Goal: Information Seeking & Learning: Learn about a topic

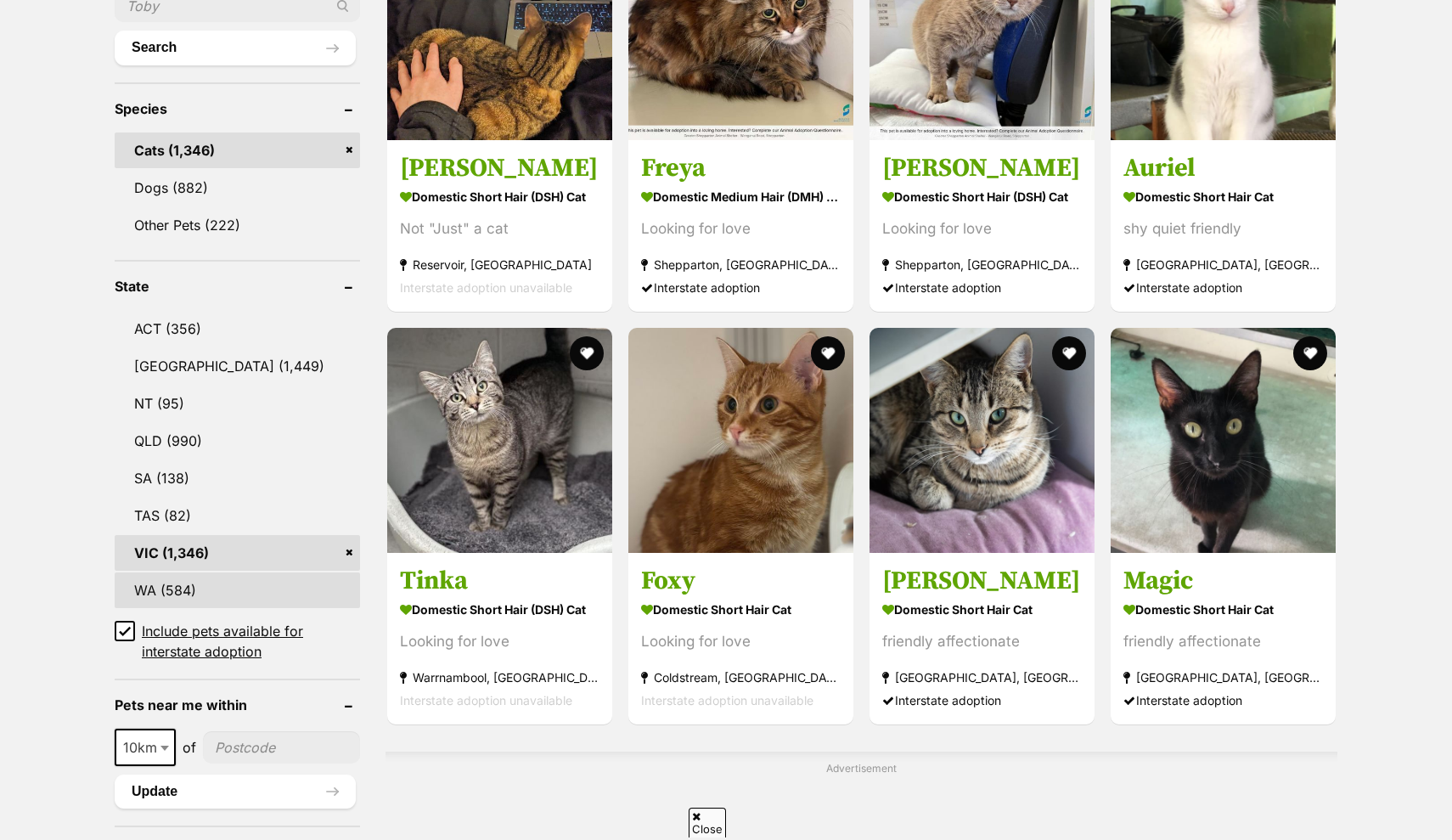
scroll to position [668, 0]
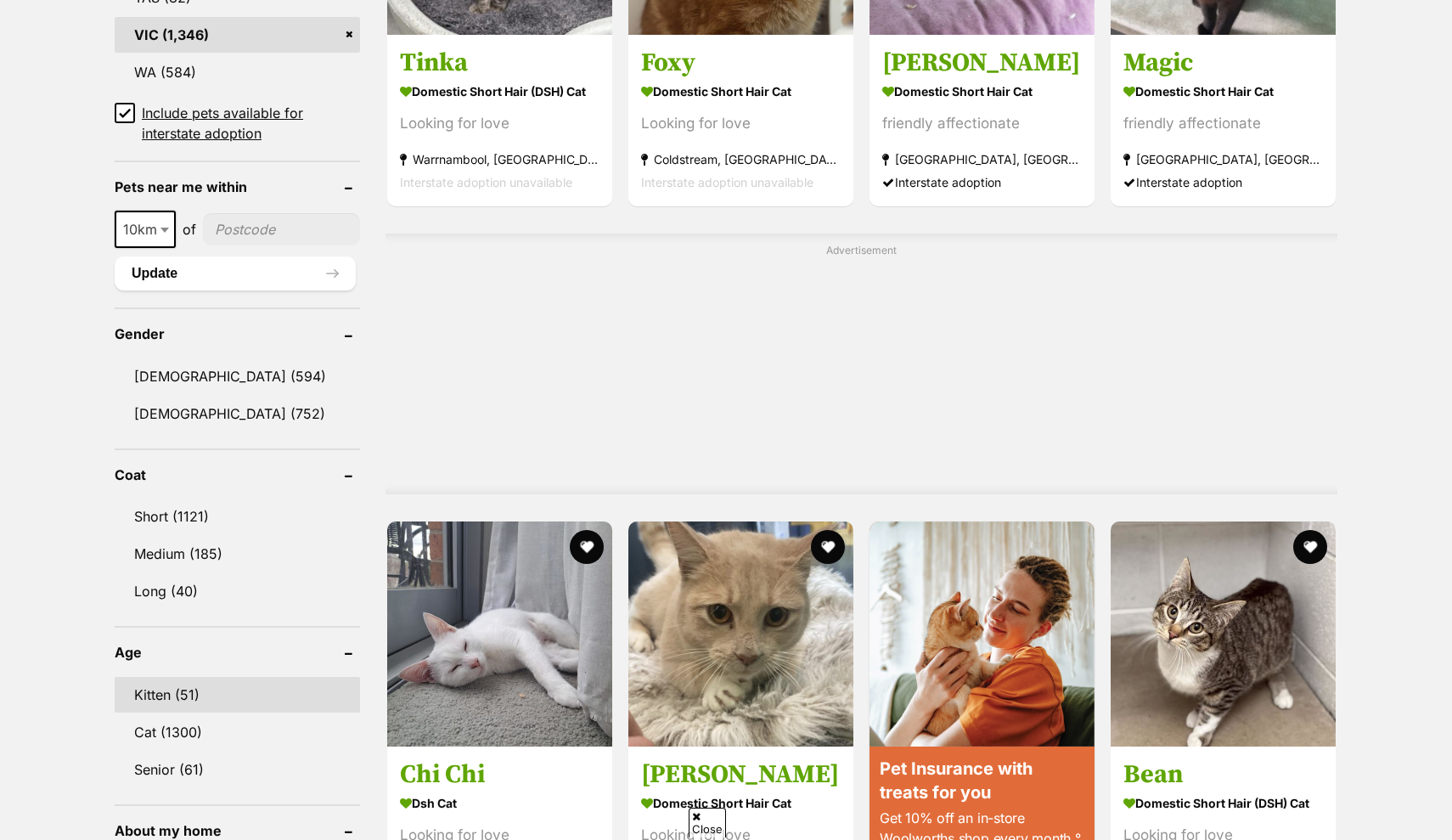
click at [198, 680] on link "Kitten (51)" at bounding box center [237, 695] width 245 height 36
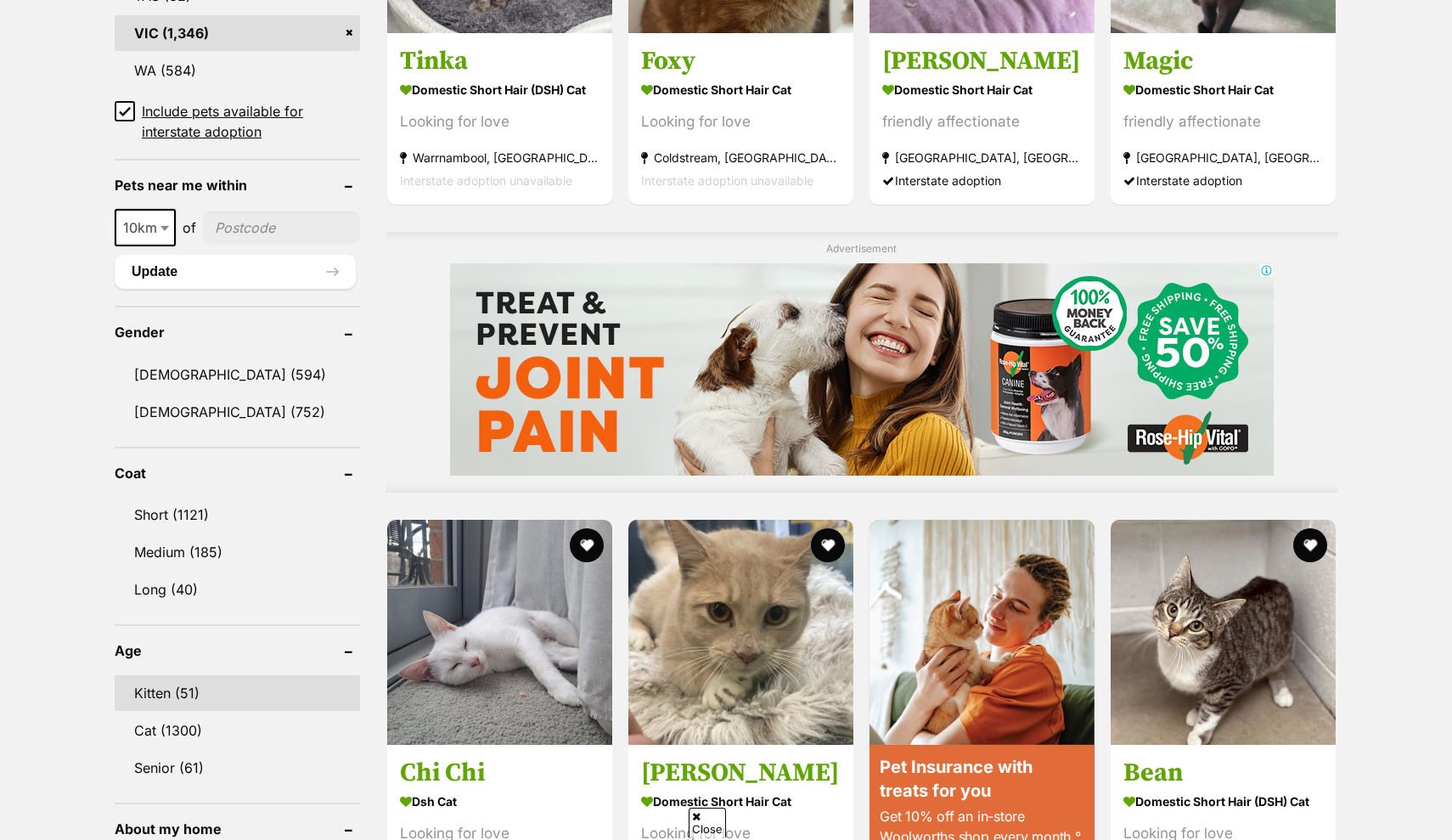
scroll to position [0, 0]
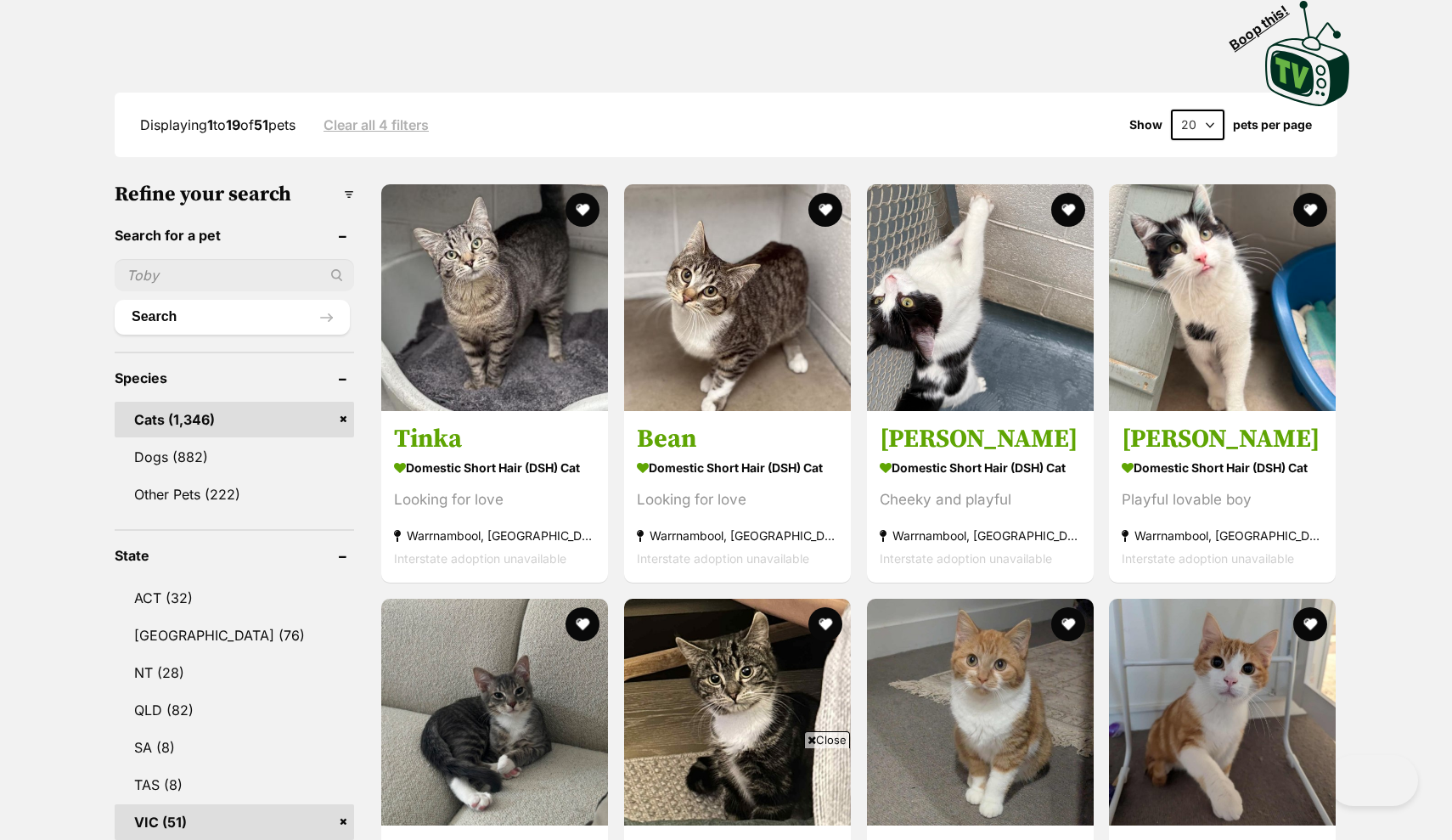
scroll to position [1397, 0]
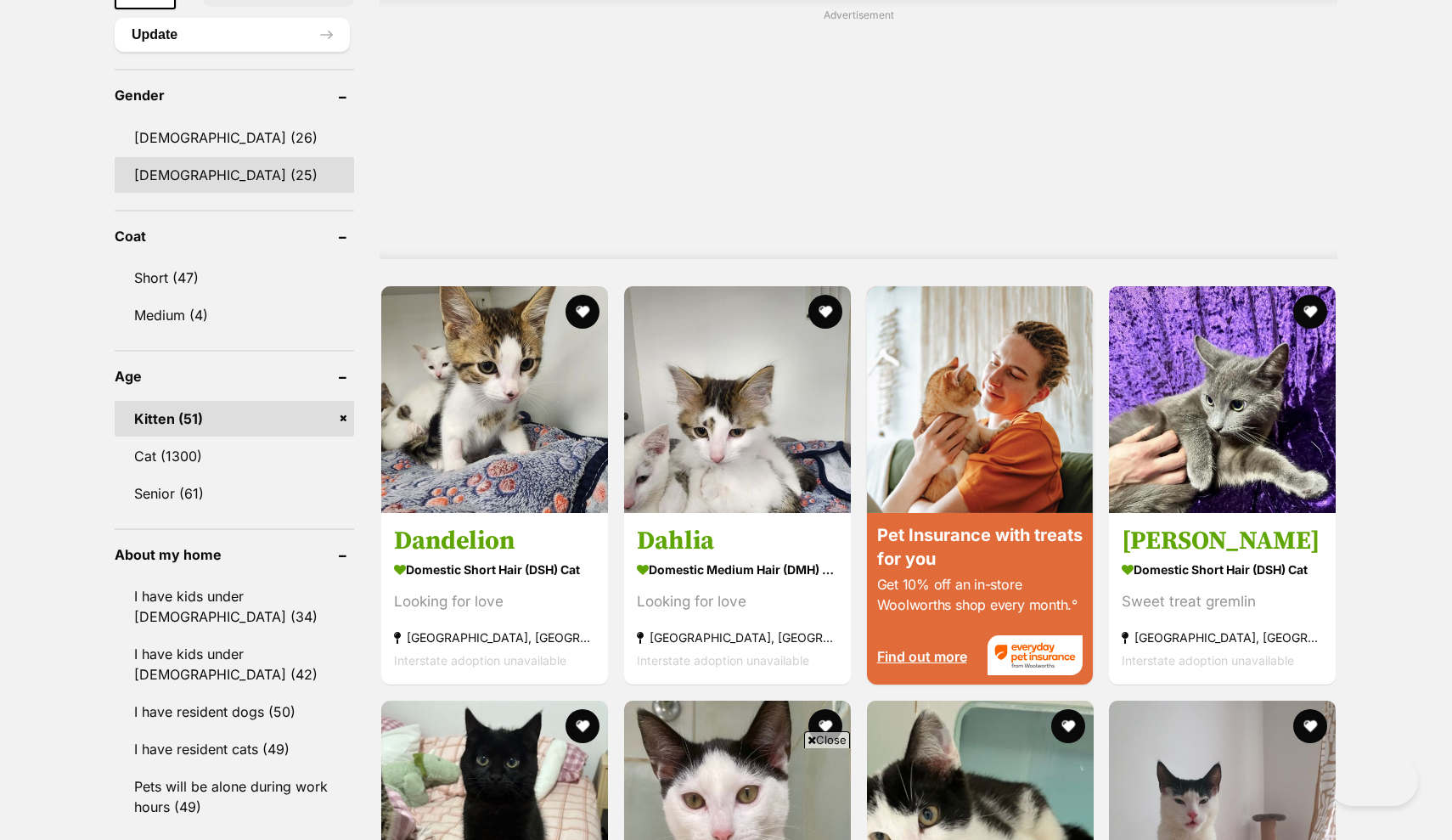
click at [190, 168] on link "[DEMOGRAPHIC_DATA] (25)" at bounding box center [234, 175] width 240 height 36
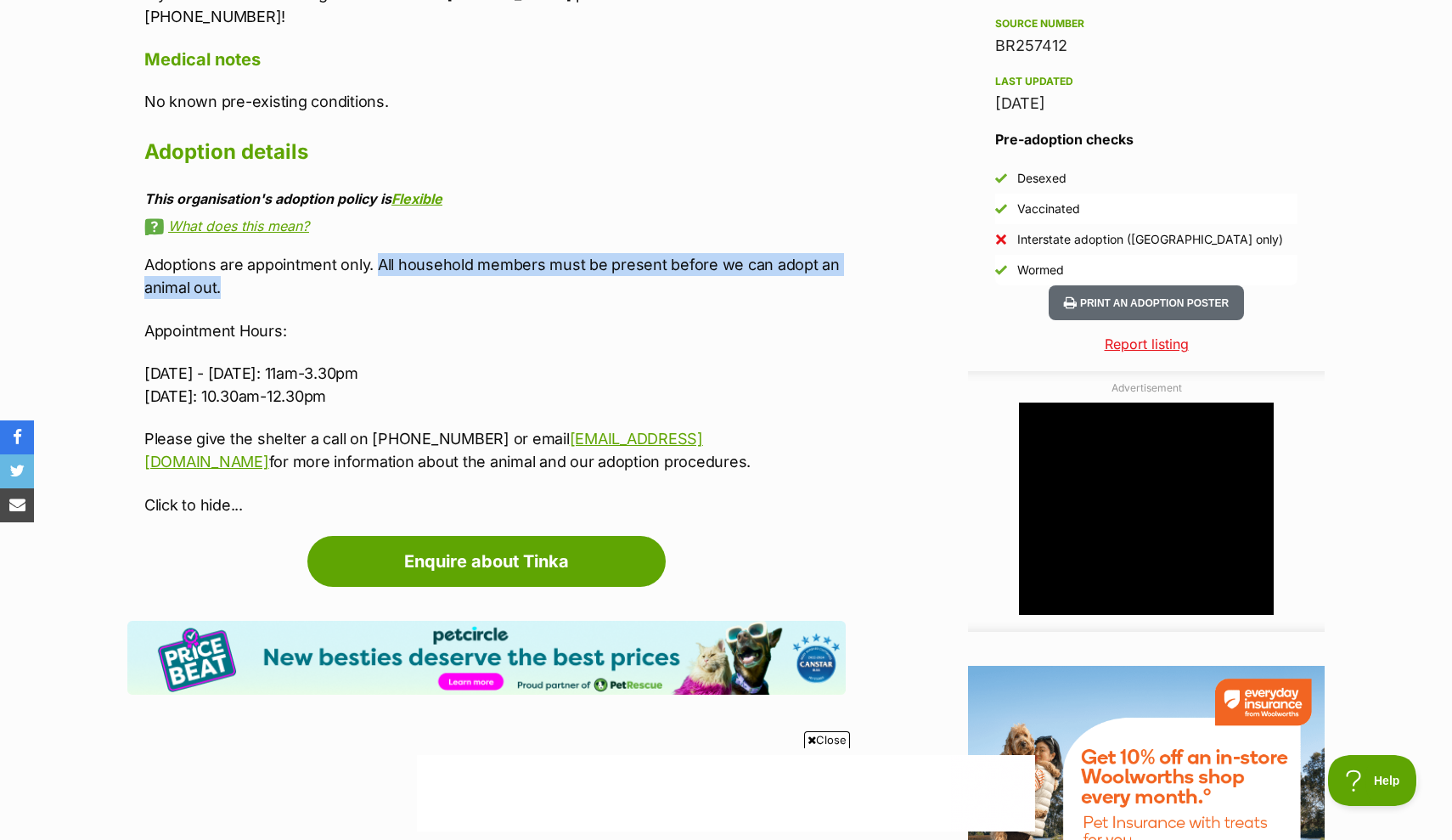
click at [416, 267] on p "Adoptions are appointment only. All household members must be present before we…" at bounding box center [494, 275] width 701 height 45
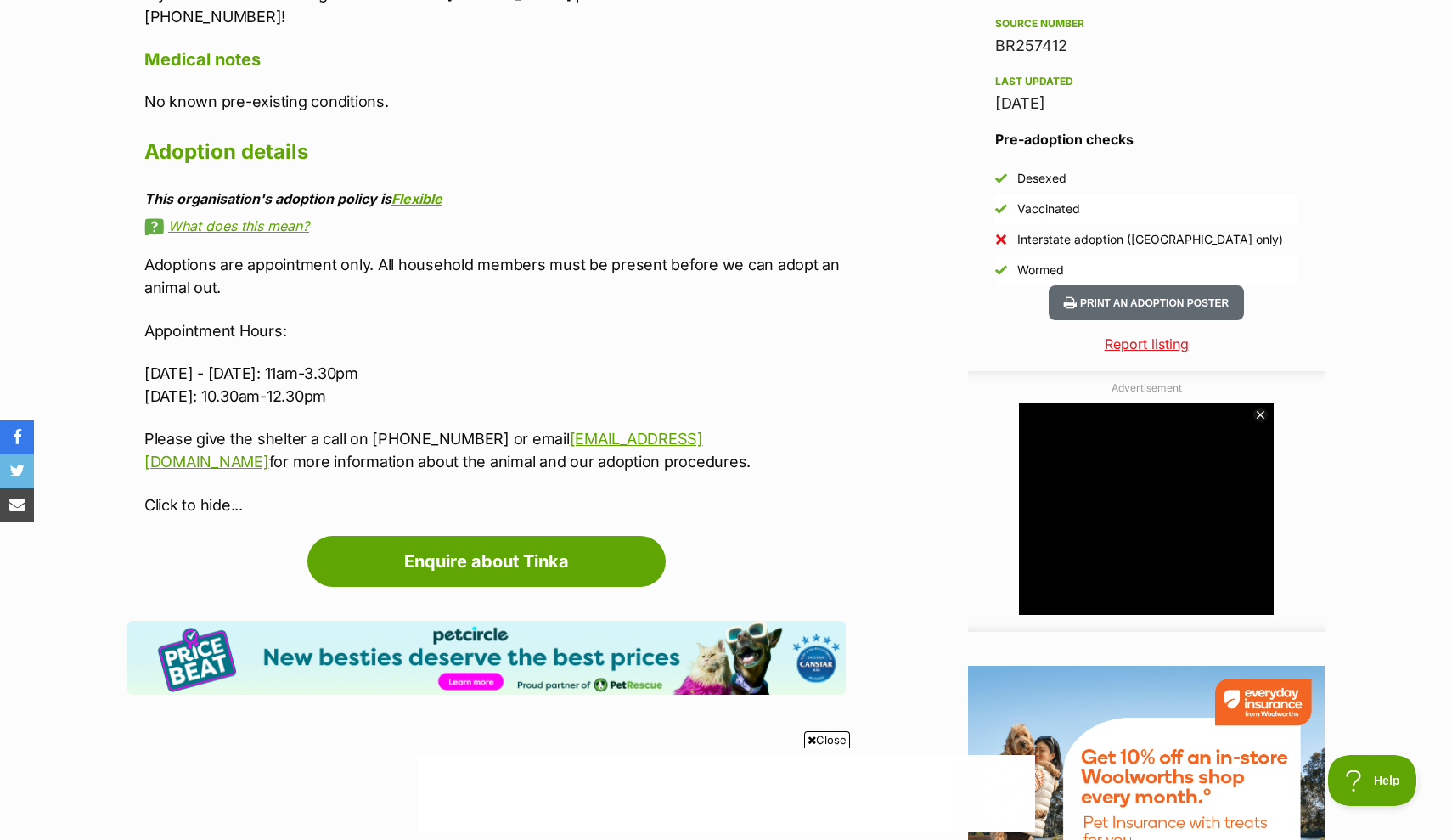
click at [417, 290] on div "Adoptions are appointment only. All household members must be present before we…" at bounding box center [494, 384] width 701 height 263
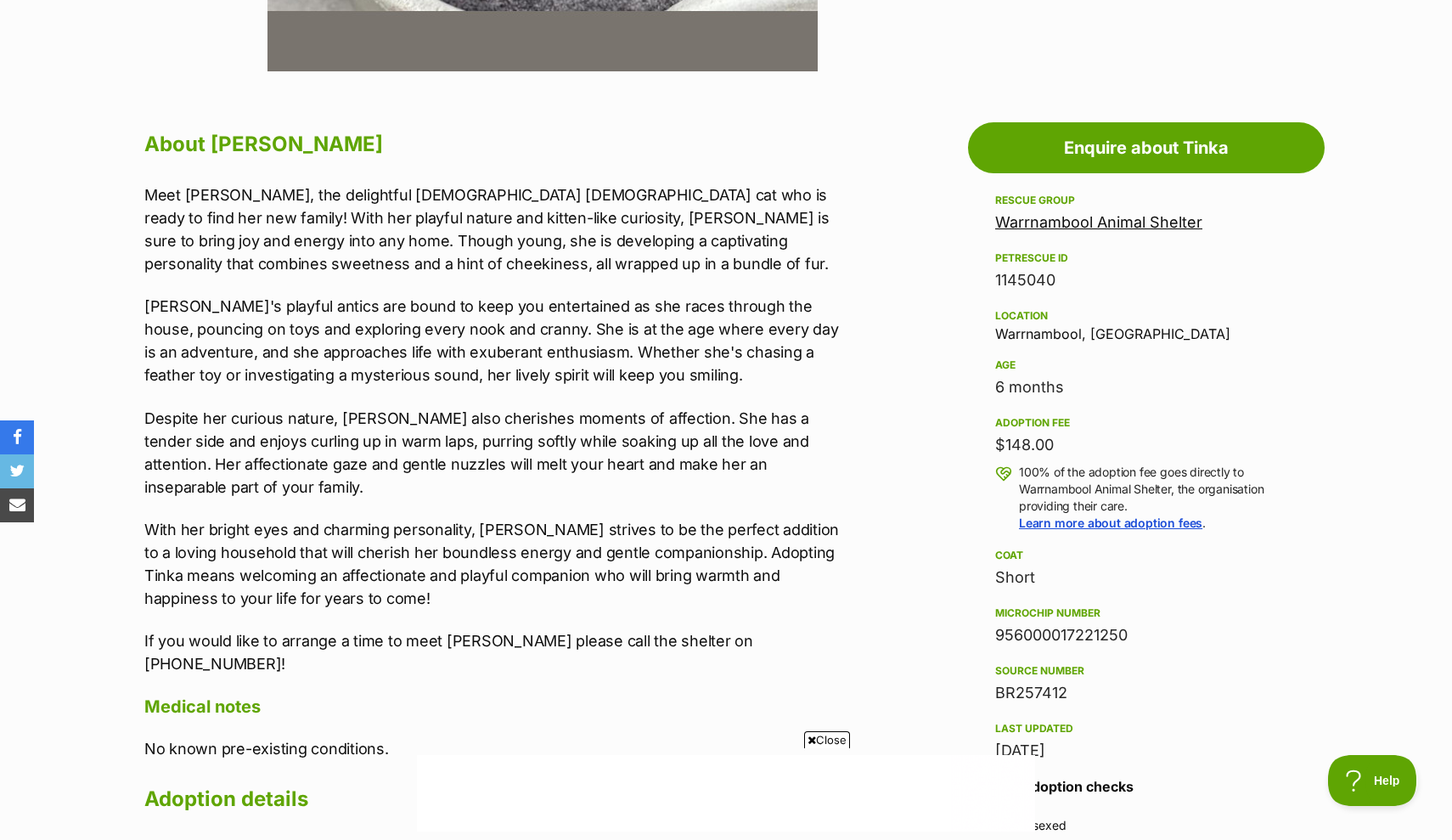
scroll to position [790, 0]
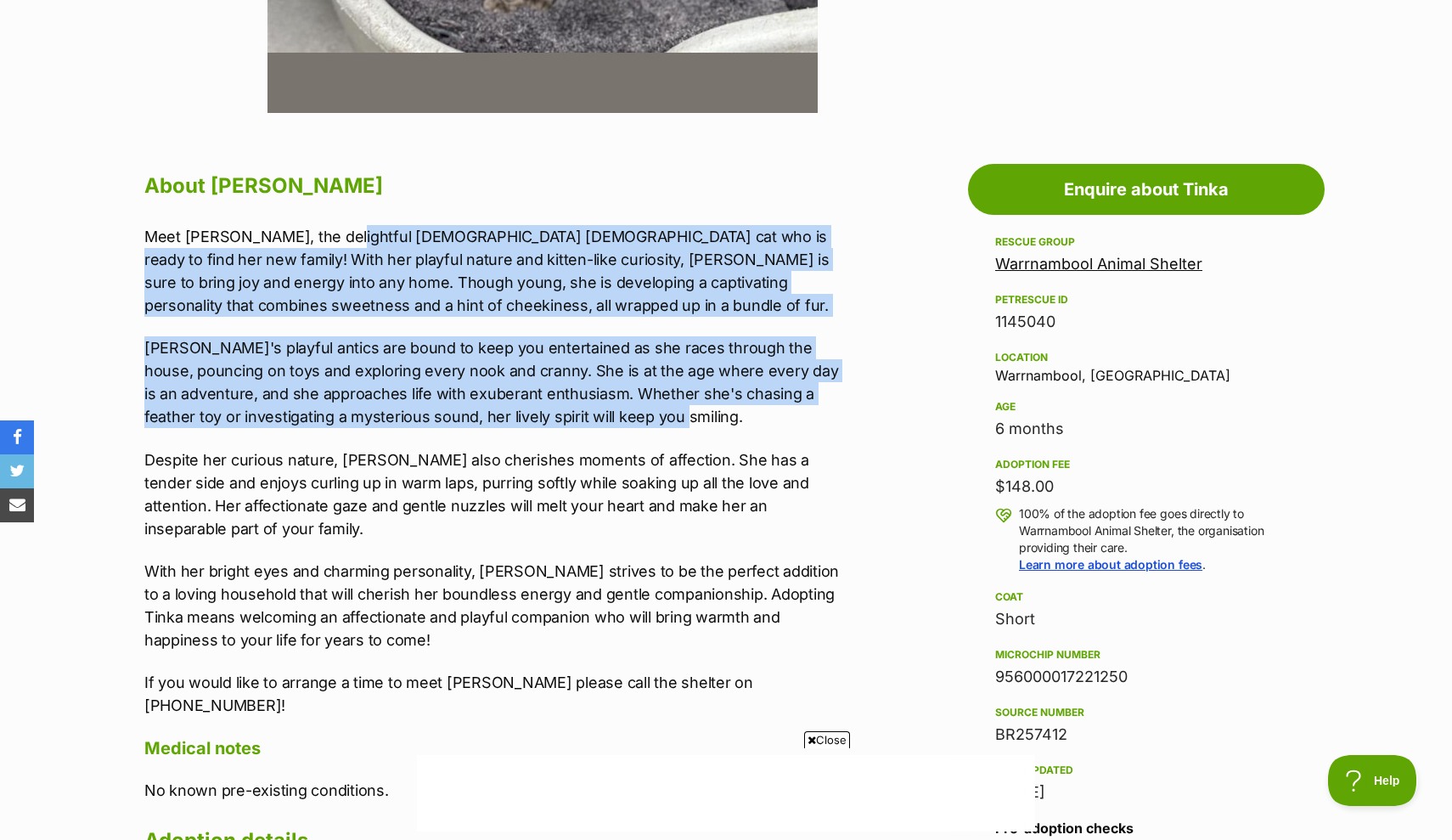
drag, startPoint x: 328, startPoint y: 233, endPoint x: 681, endPoint y: 404, distance: 392.2
click at [681, 404] on div "Meet [PERSON_NAME], the delightful [DEMOGRAPHIC_DATA] [DEMOGRAPHIC_DATA] cat wh…" at bounding box center [494, 471] width 701 height 493
click at [681, 404] on p "[PERSON_NAME]'s playful antics are bound to keep you entertained as she races t…" at bounding box center [494, 381] width 701 height 92
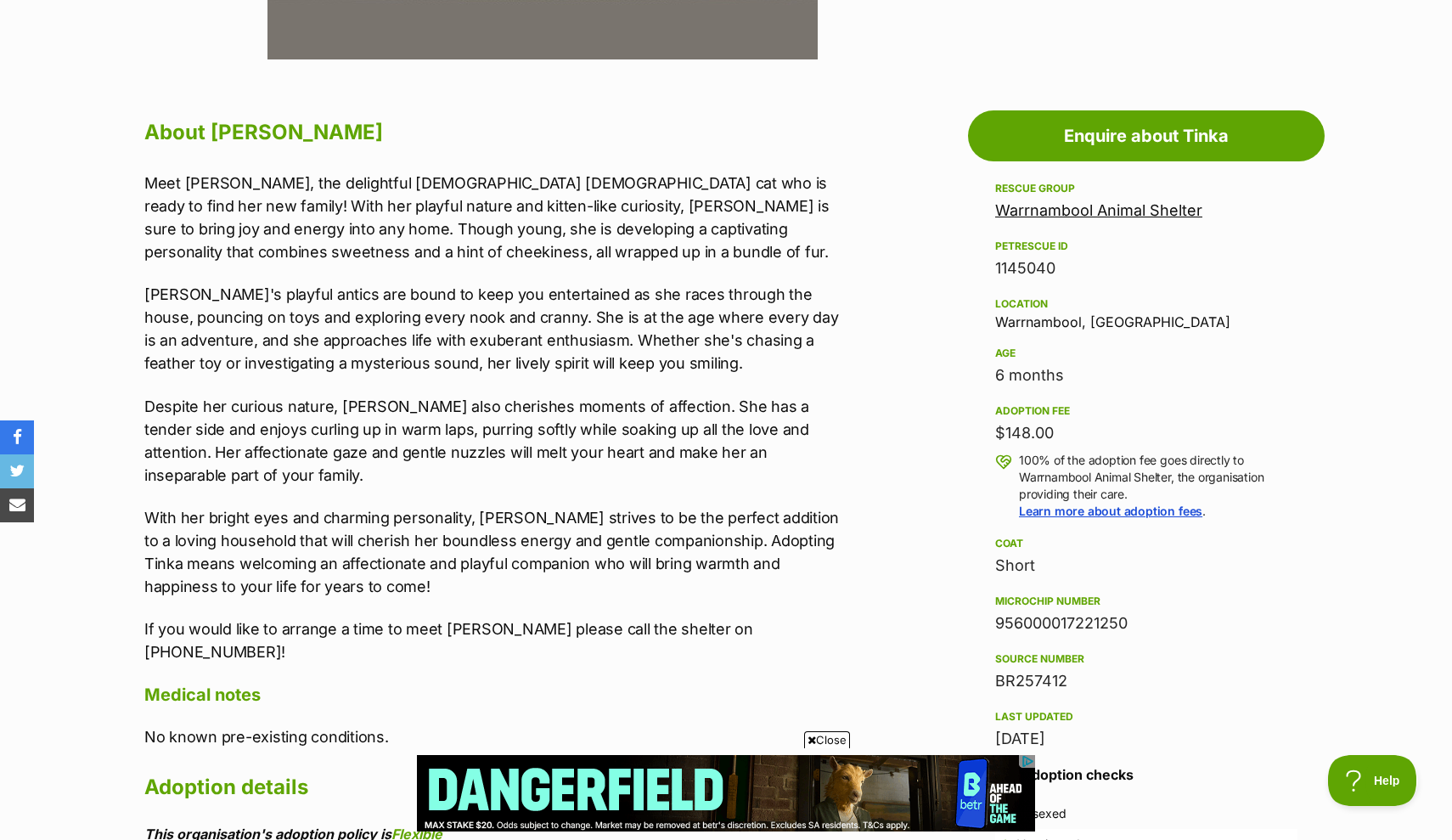
scroll to position [0, 0]
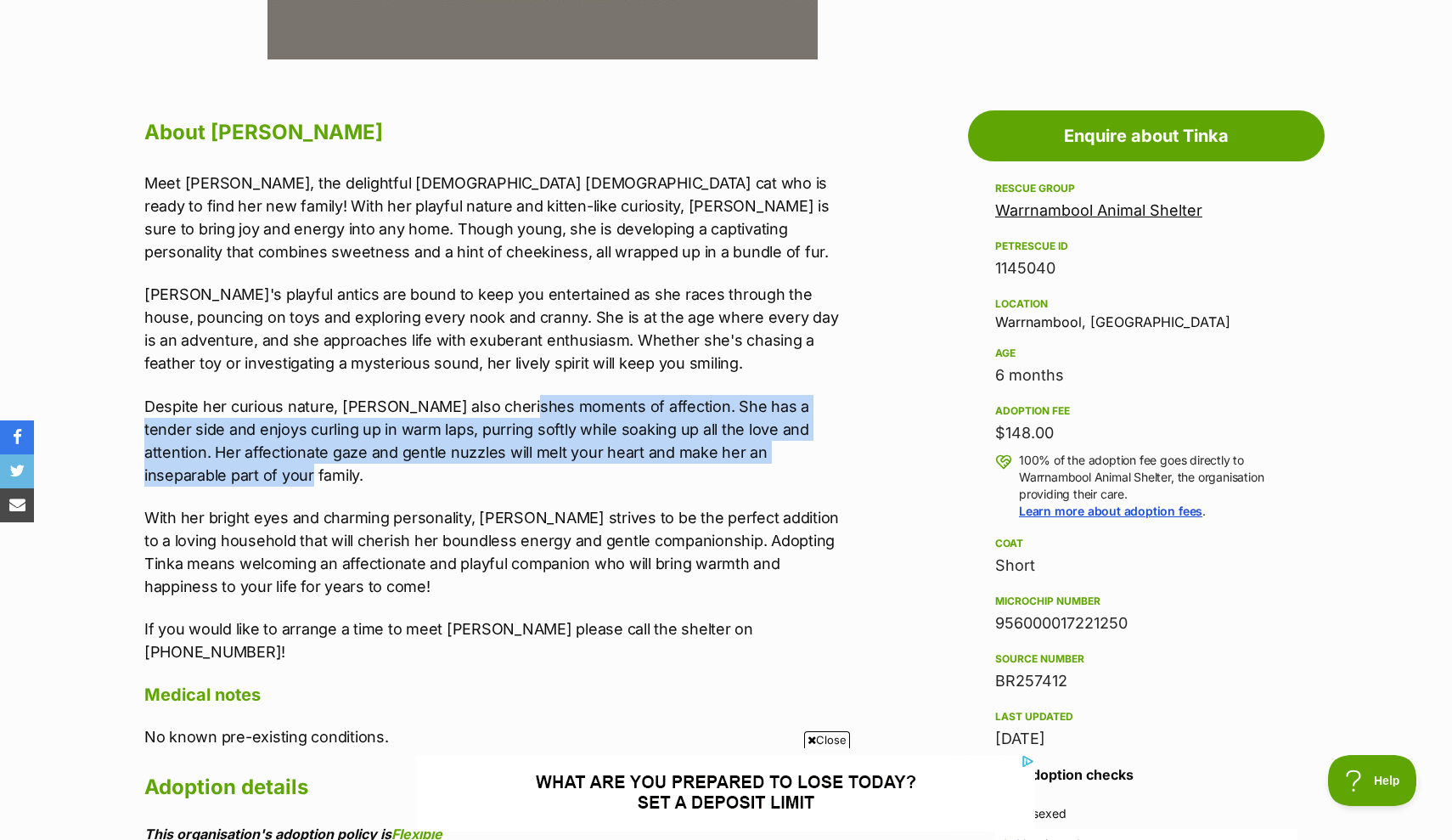
drag, startPoint x: 519, startPoint y: 407, endPoint x: 566, endPoint y: 461, distance: 71.6
click at [568, 461] on p "Despite her curious nature, [PERSON_NAME] also cherishes moments of affection. …" at bounding box center [494, 440] width 701 height 92
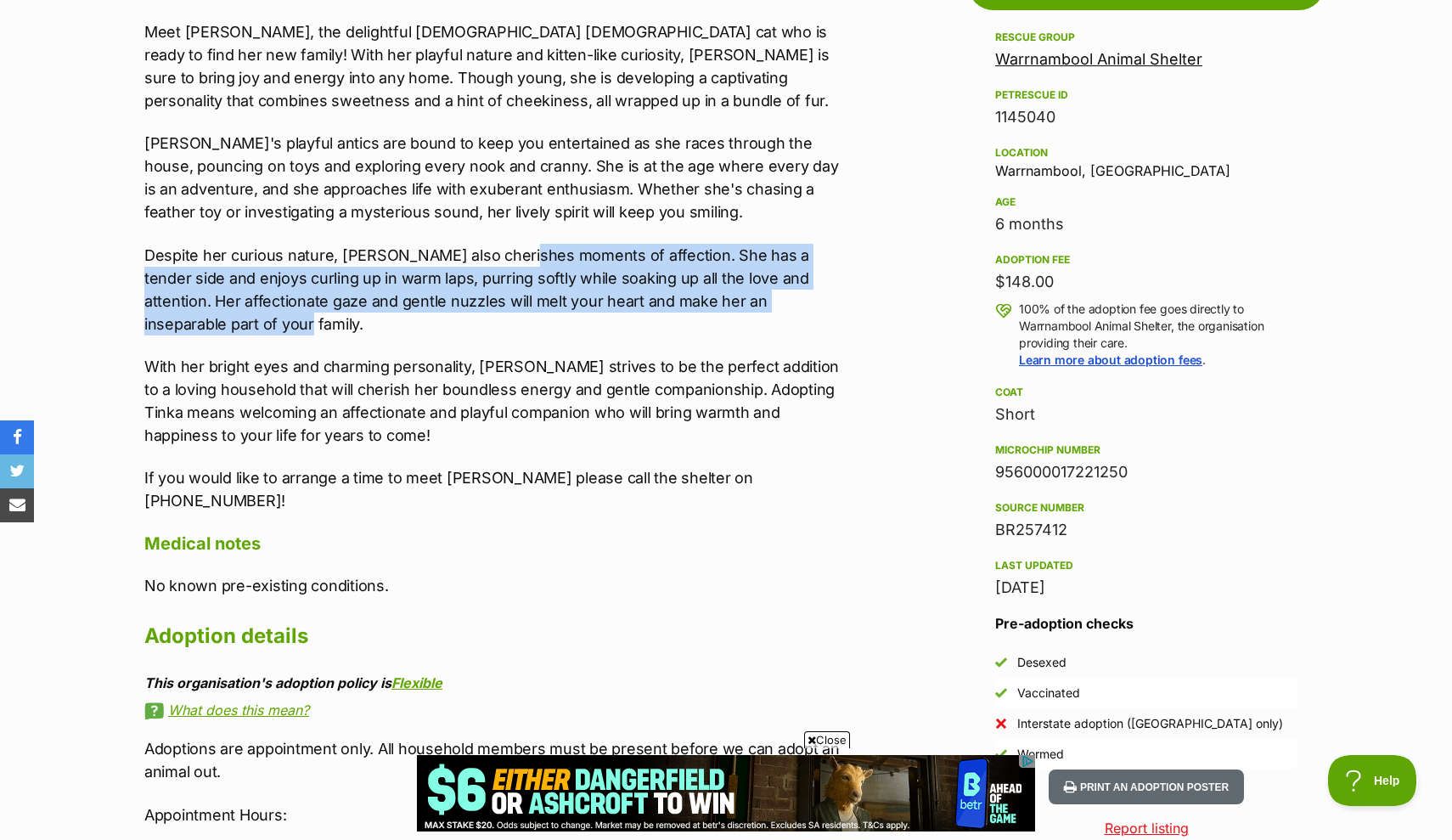
scroll to position [1018, 0]
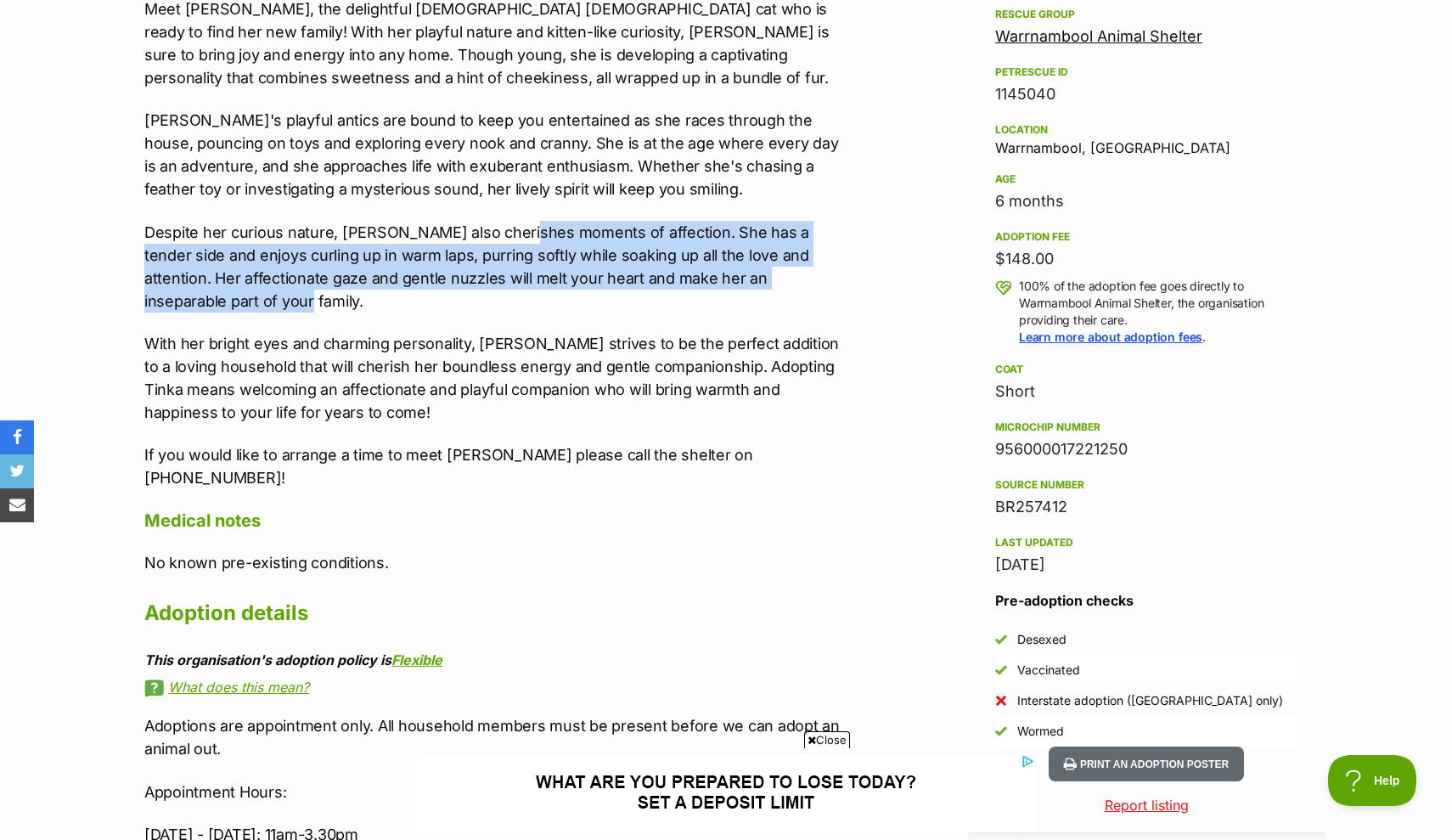
drag, startPoint x: 445, startPoint y: 330, endPoint x: 487, endPoint y: 417, distance: 96.6
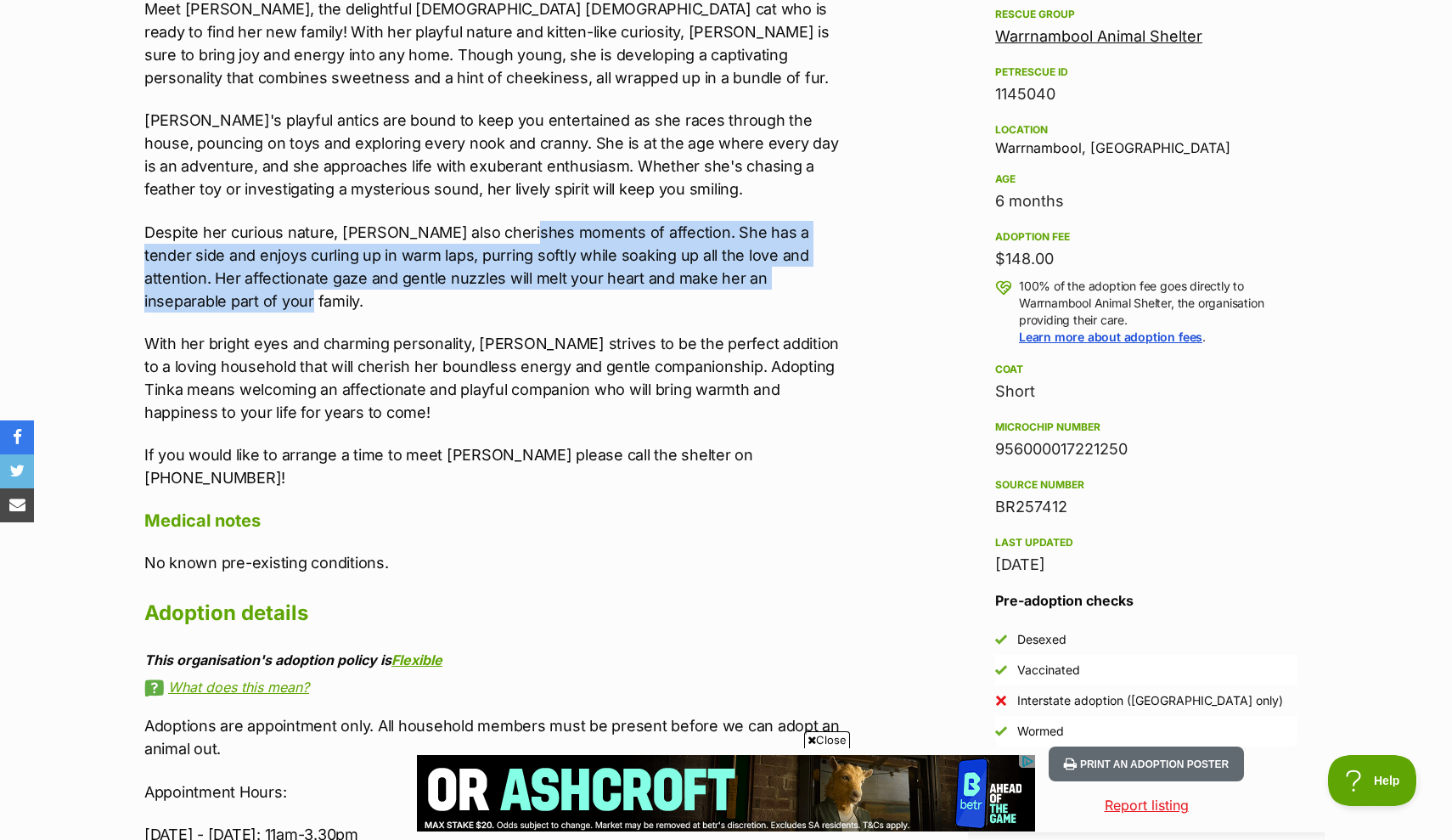
click at [488, 399] on div "Meet [PERSON_NAME], the delightful [DEMOGRAPHIC_DATA] [DEMOGRAPHIC_DATA] cat wh…" at bounding box center [494, 243] width 701 height 493
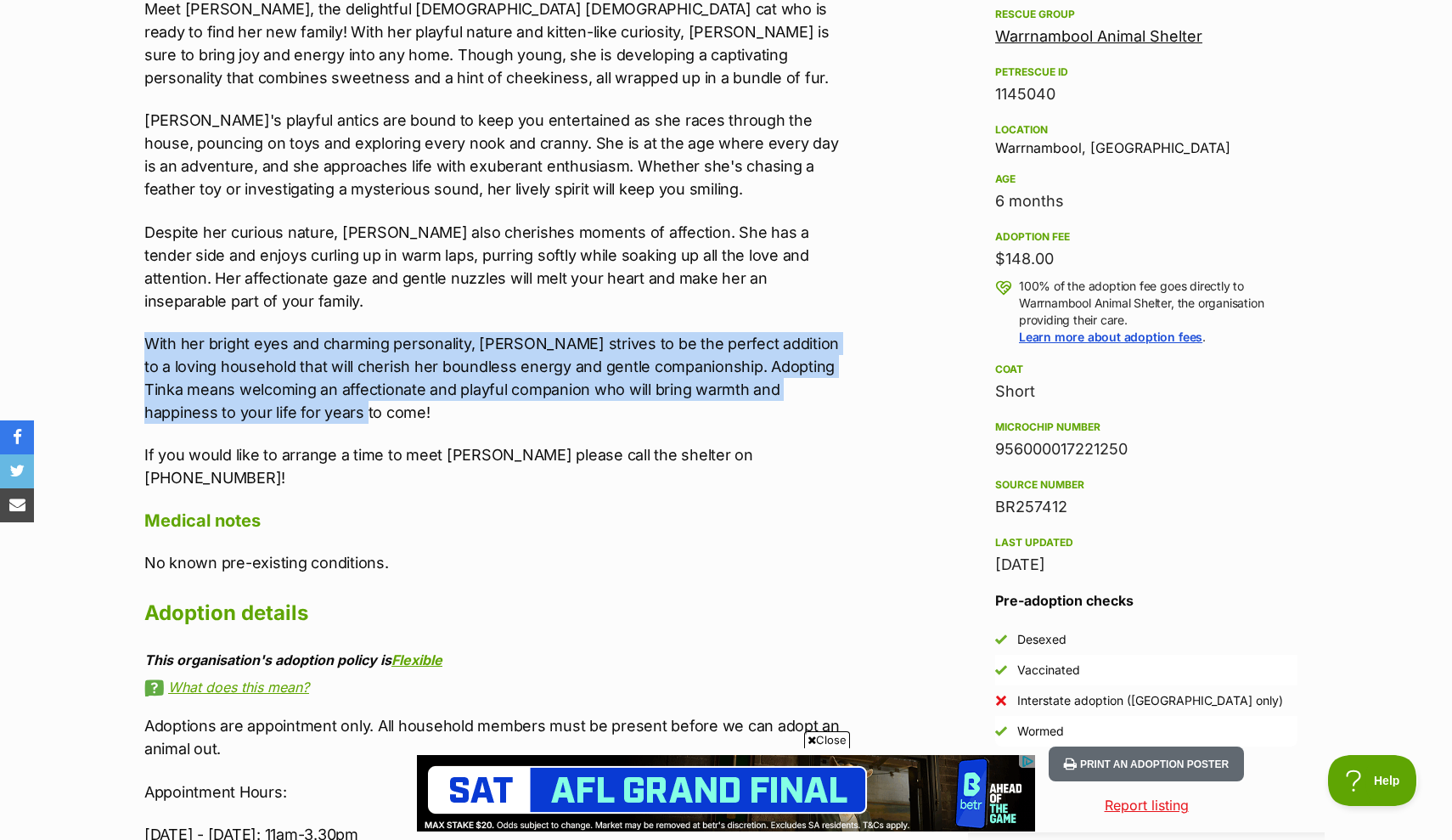
click at [487, 417] on p "With her bright eyes and charming personality, [PERSON_NAME] strives to be the …" at bounding box center [494, 378] width 701 height 92
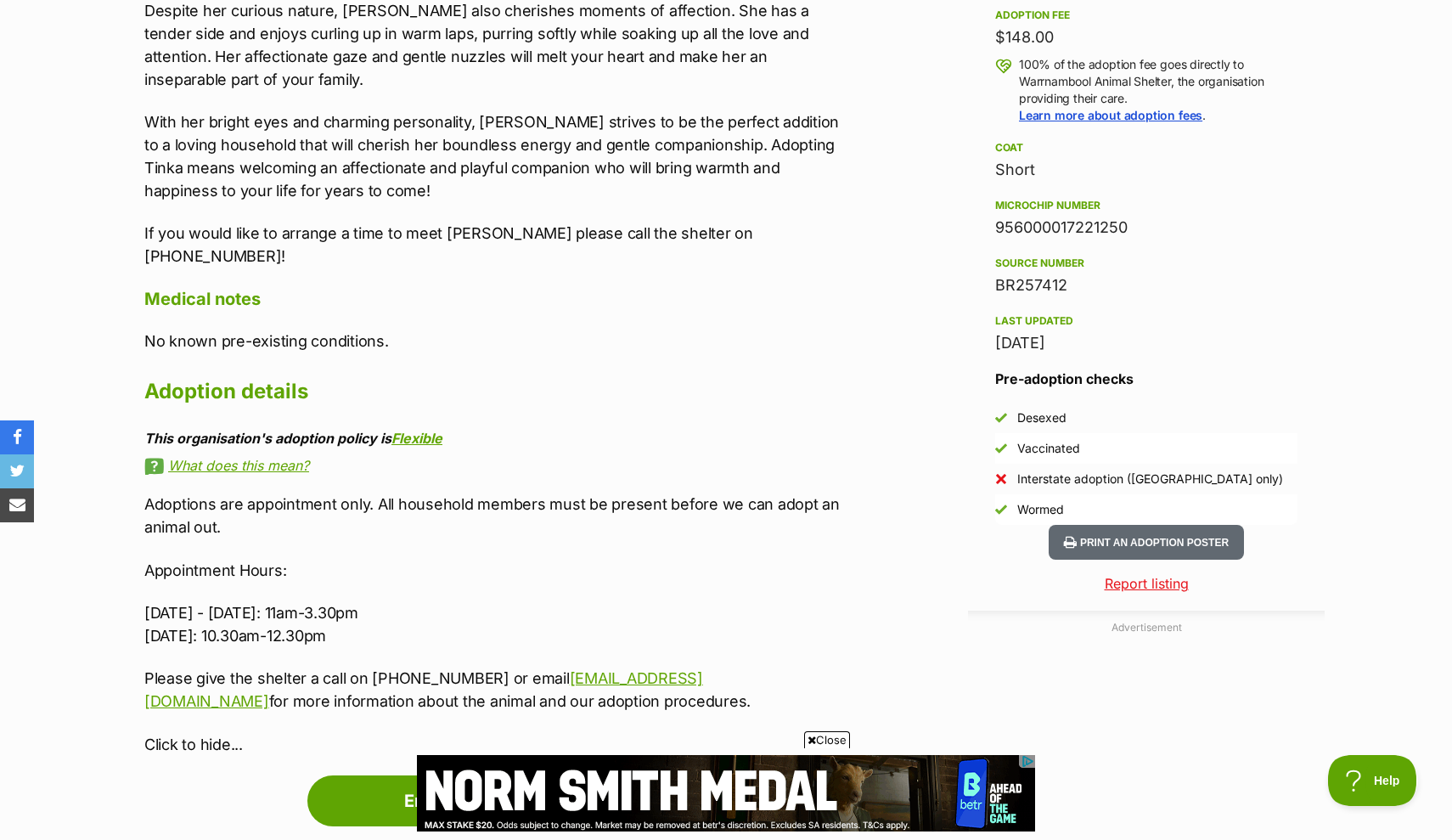
scroll to position [136, 0]
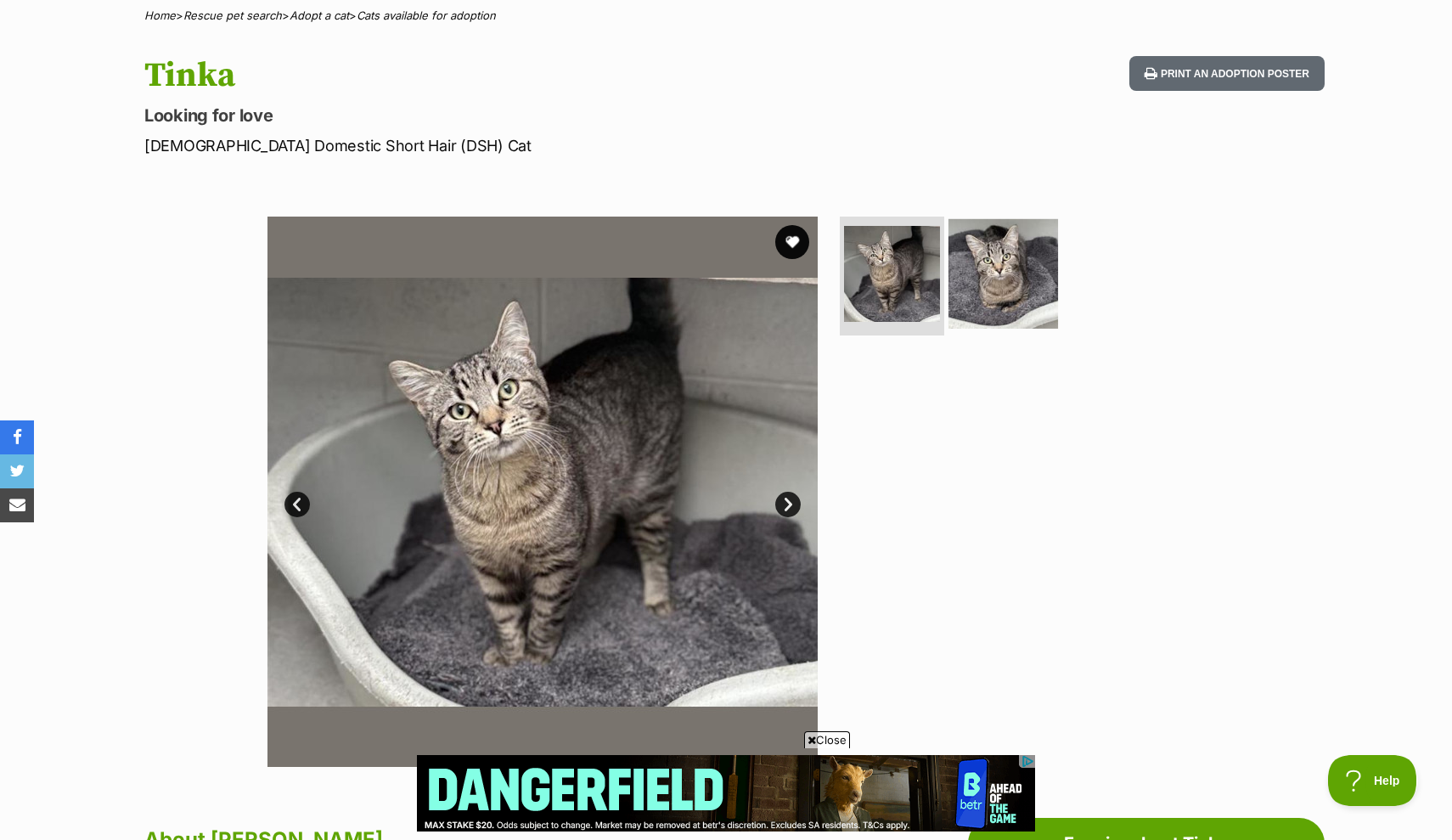
click at [1024, 263] on img at bounding box center [1003, 273] width 110 height 110
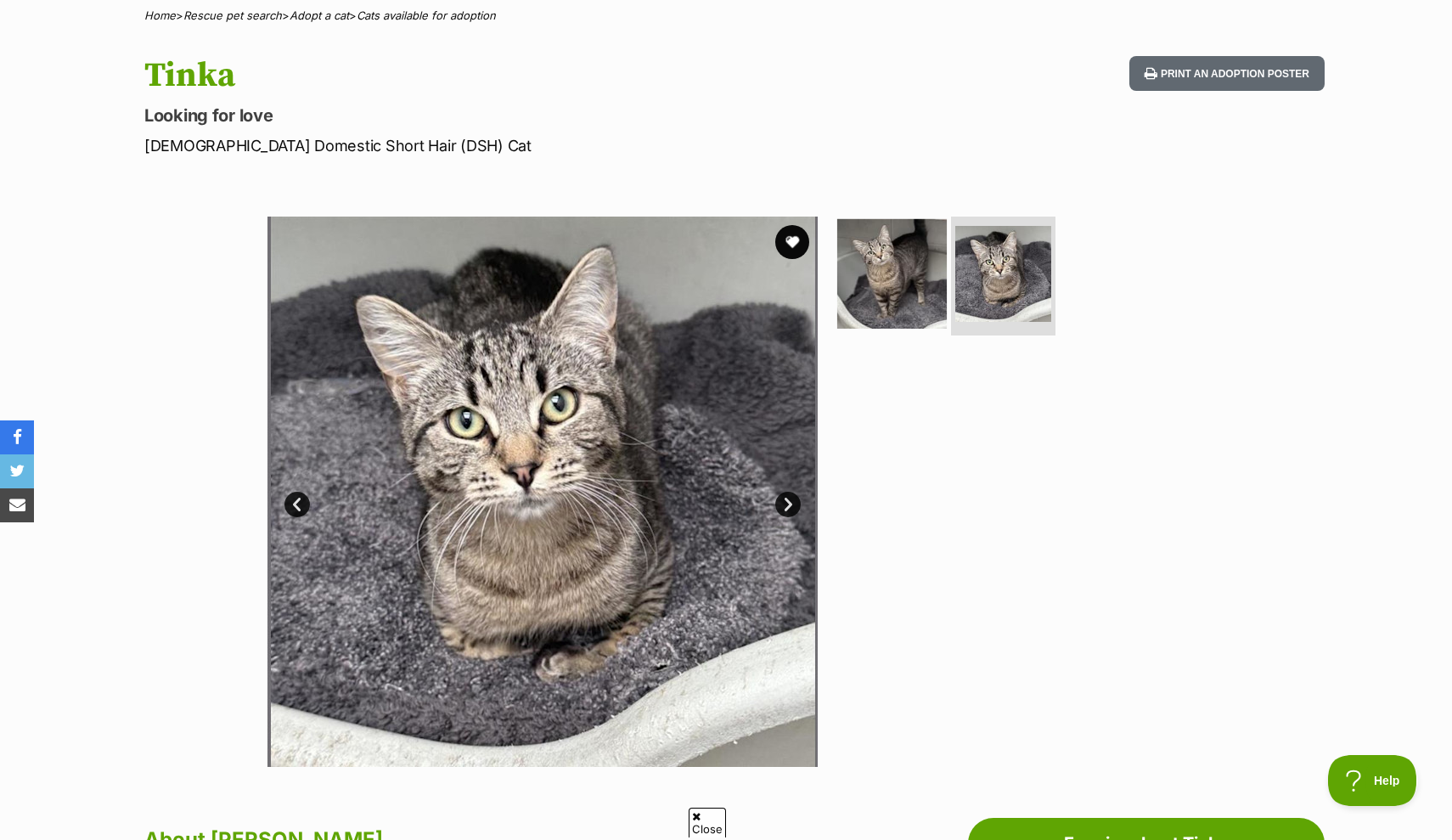
click at [885, 280] on img at bounding box center [892, 273] width 110 height 110
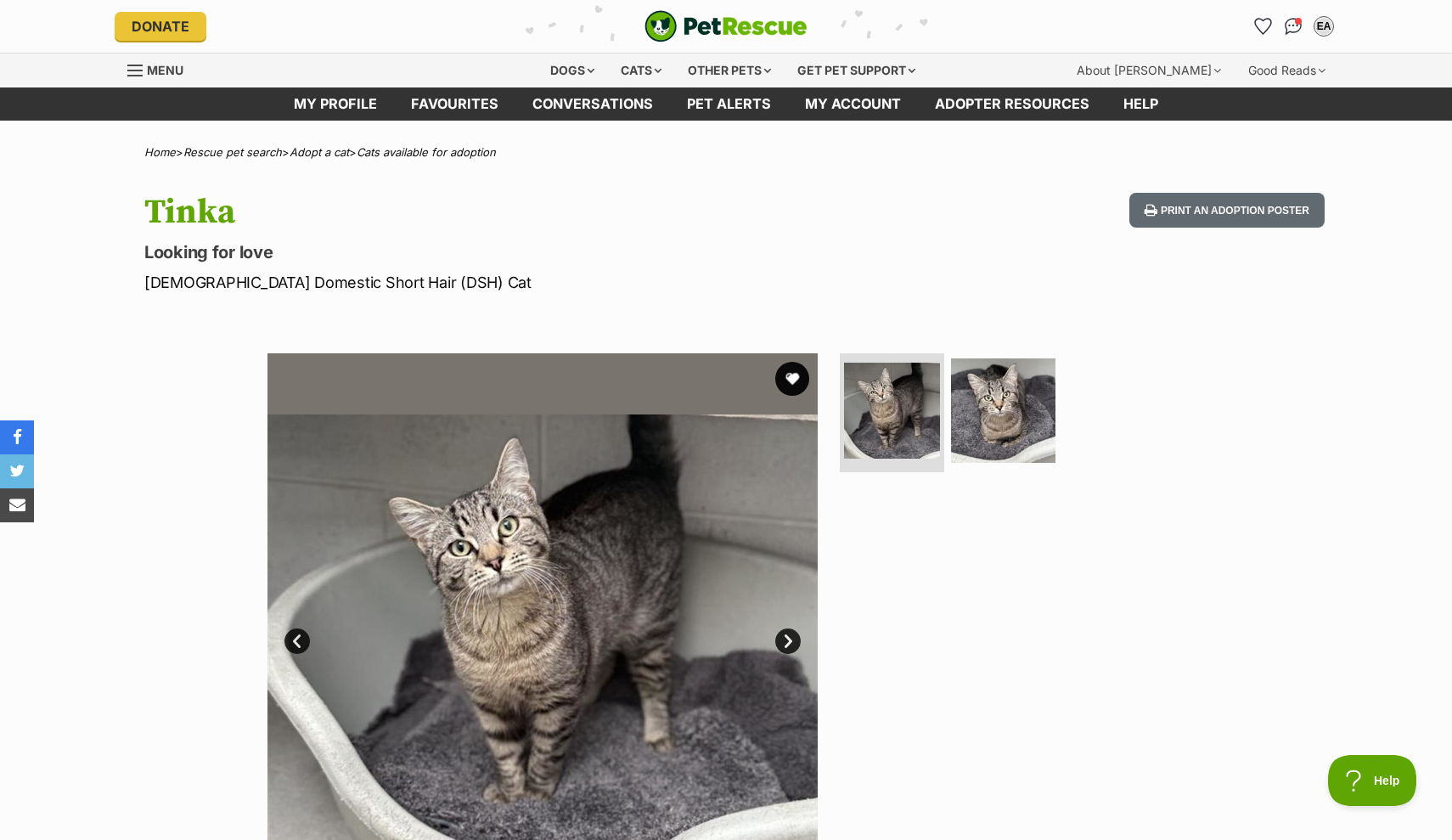
scroll to position [0, 0]
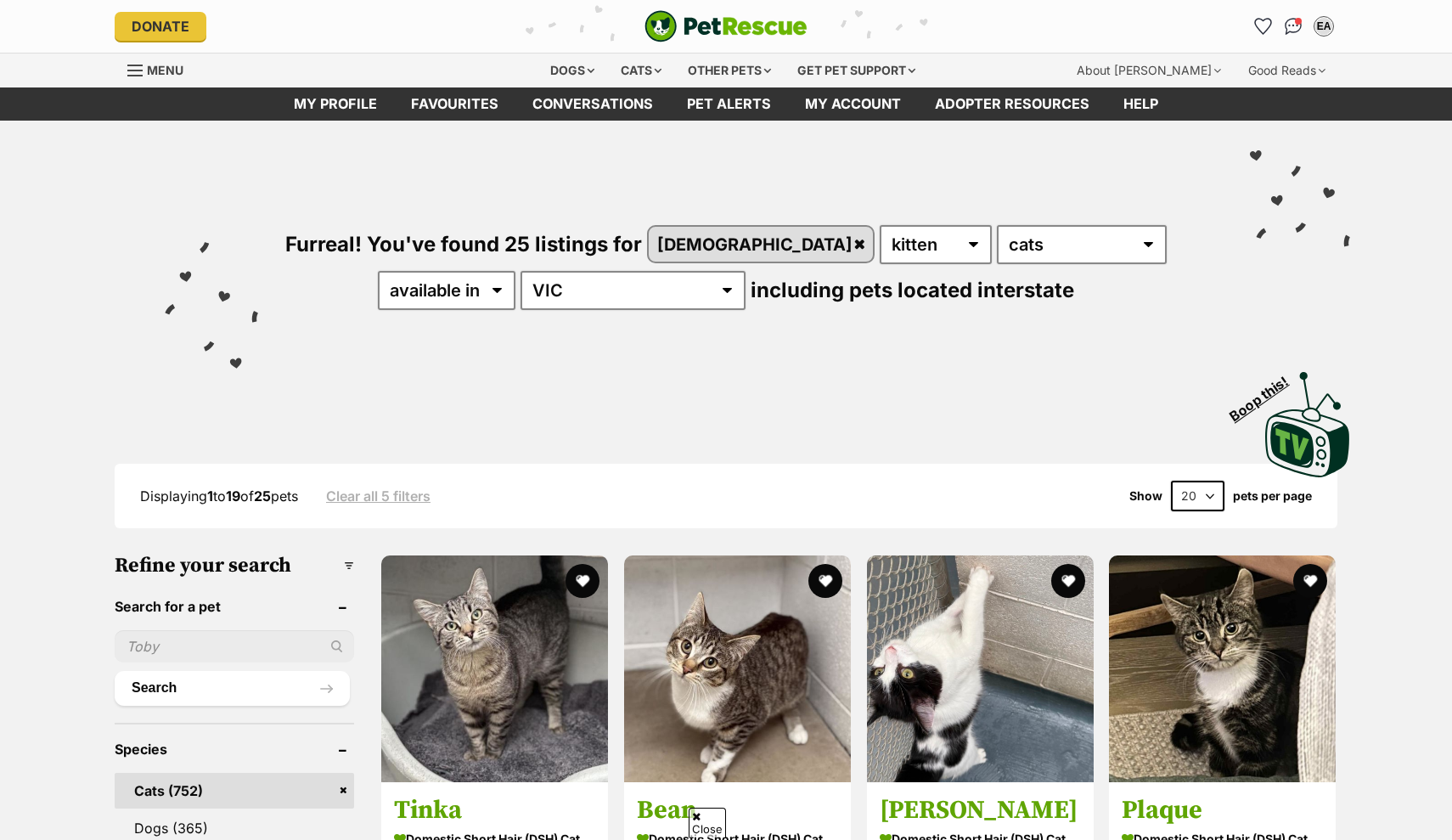
click at [681, 555] on img at bounding box center [738, 668] width 226 height 226
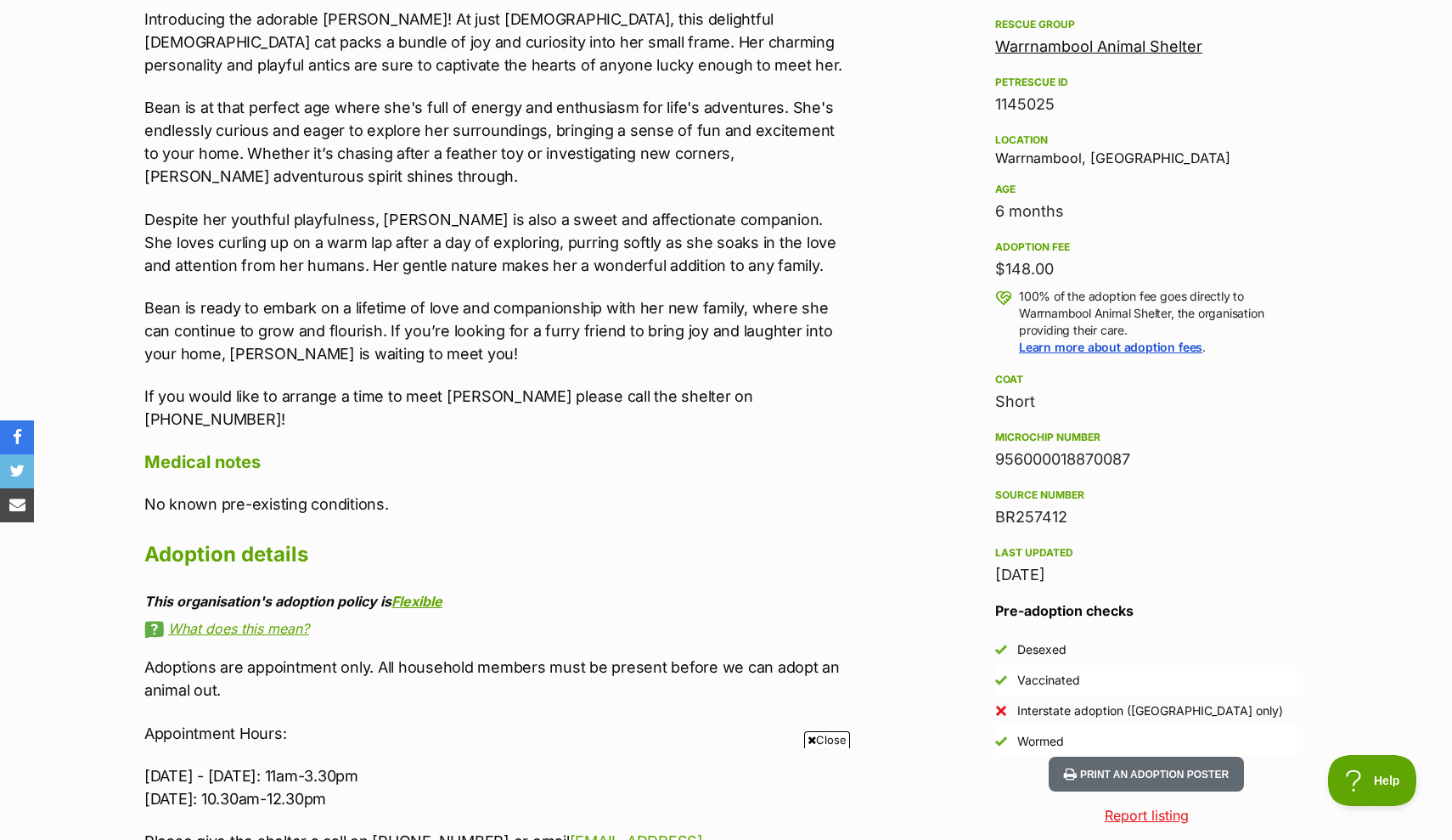
scroll to position [868, 0]
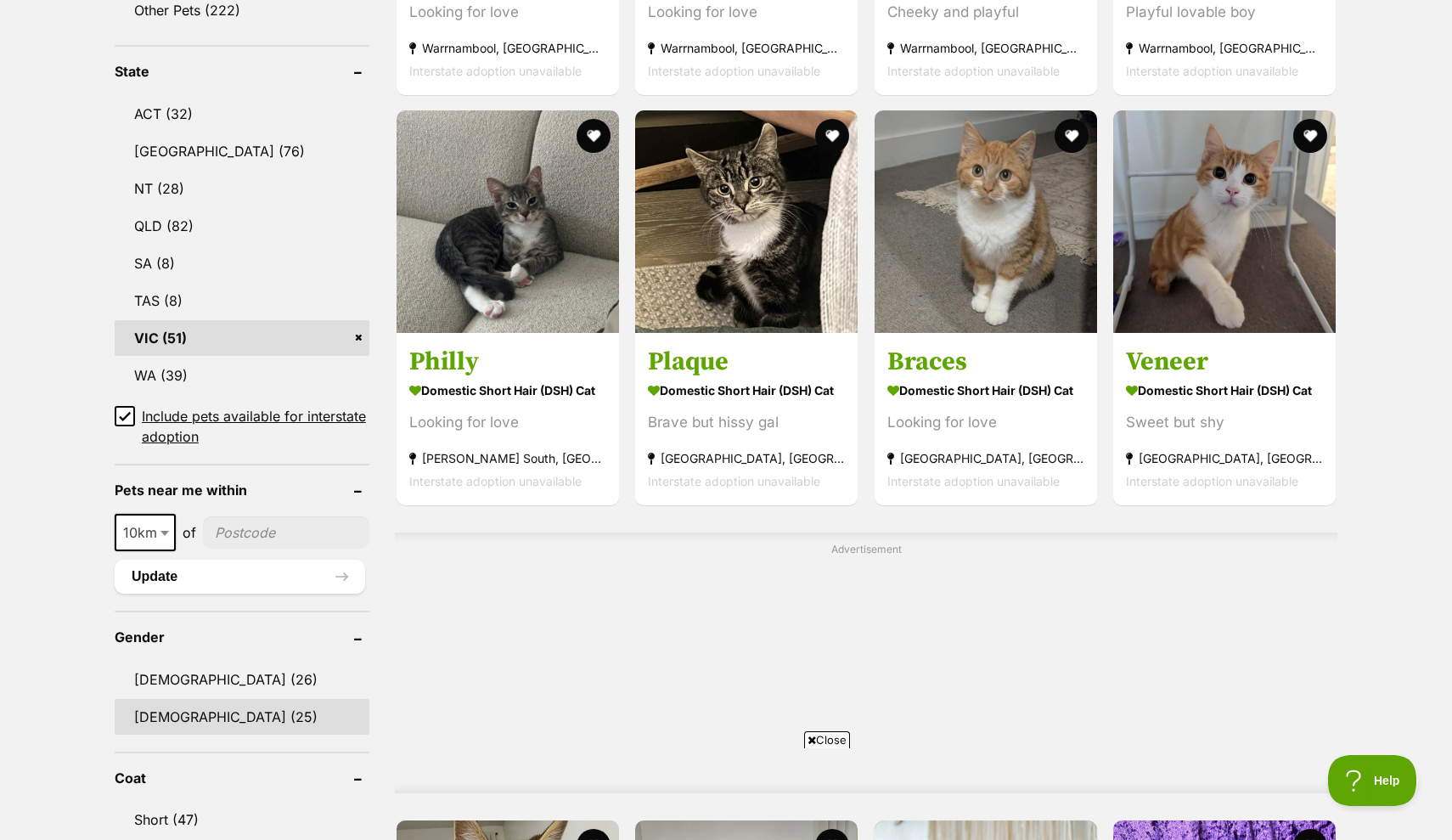
click at [184, 703] on link "[DEMOGRAPHIC_DATA] (25)" at bounding box center [242, 716] width 255 height 36
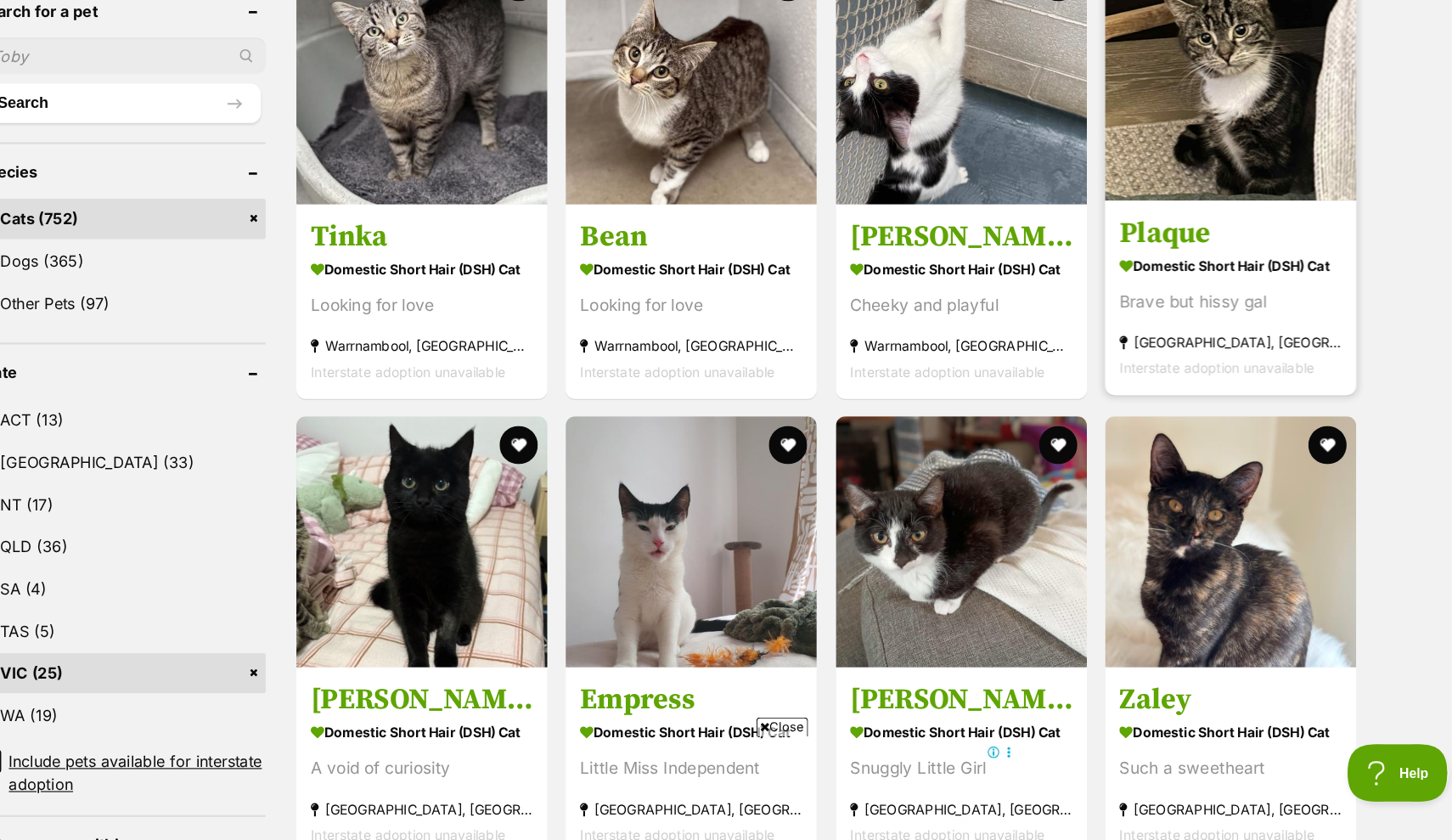
scroll to position [524, 0]
